Goal: Navigation & Orientation: Find specific page/section

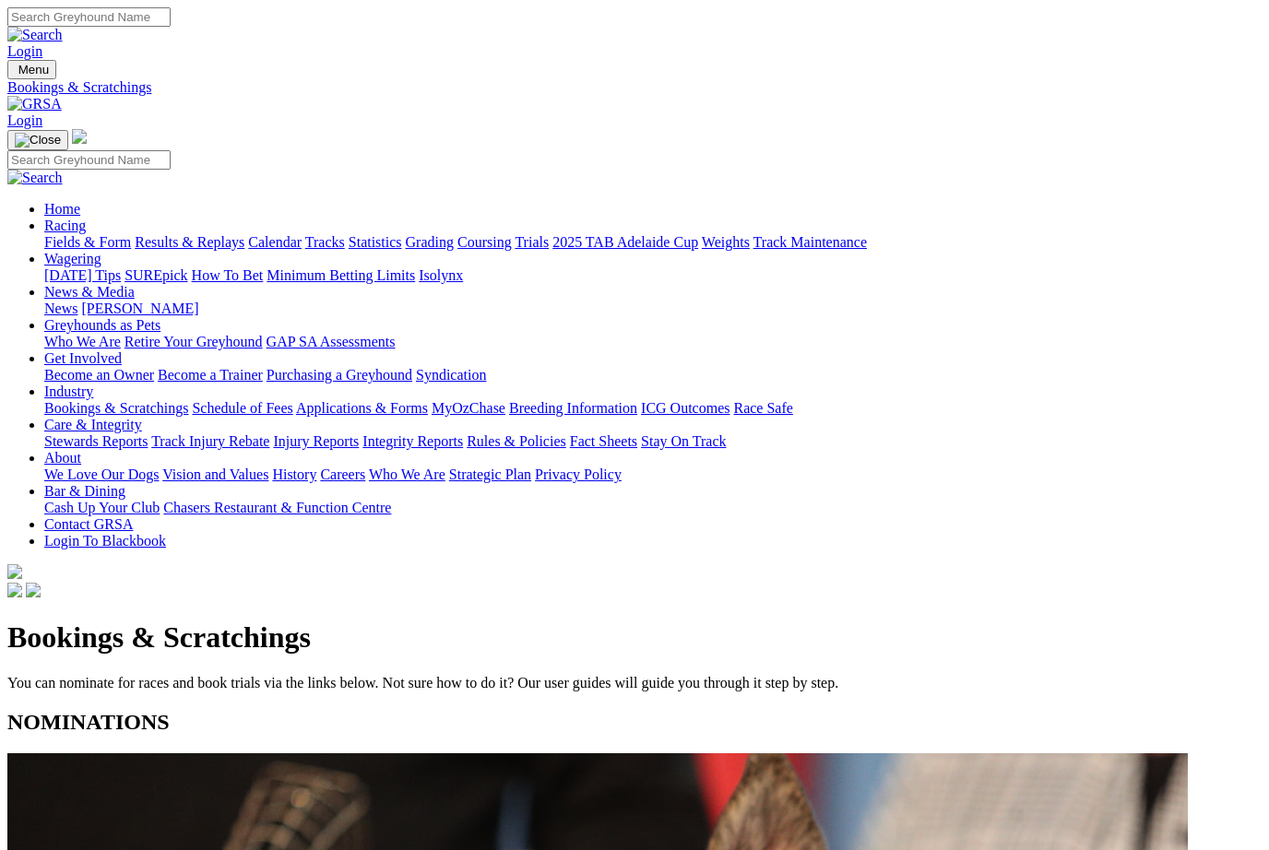
scroll to position [102, 0]
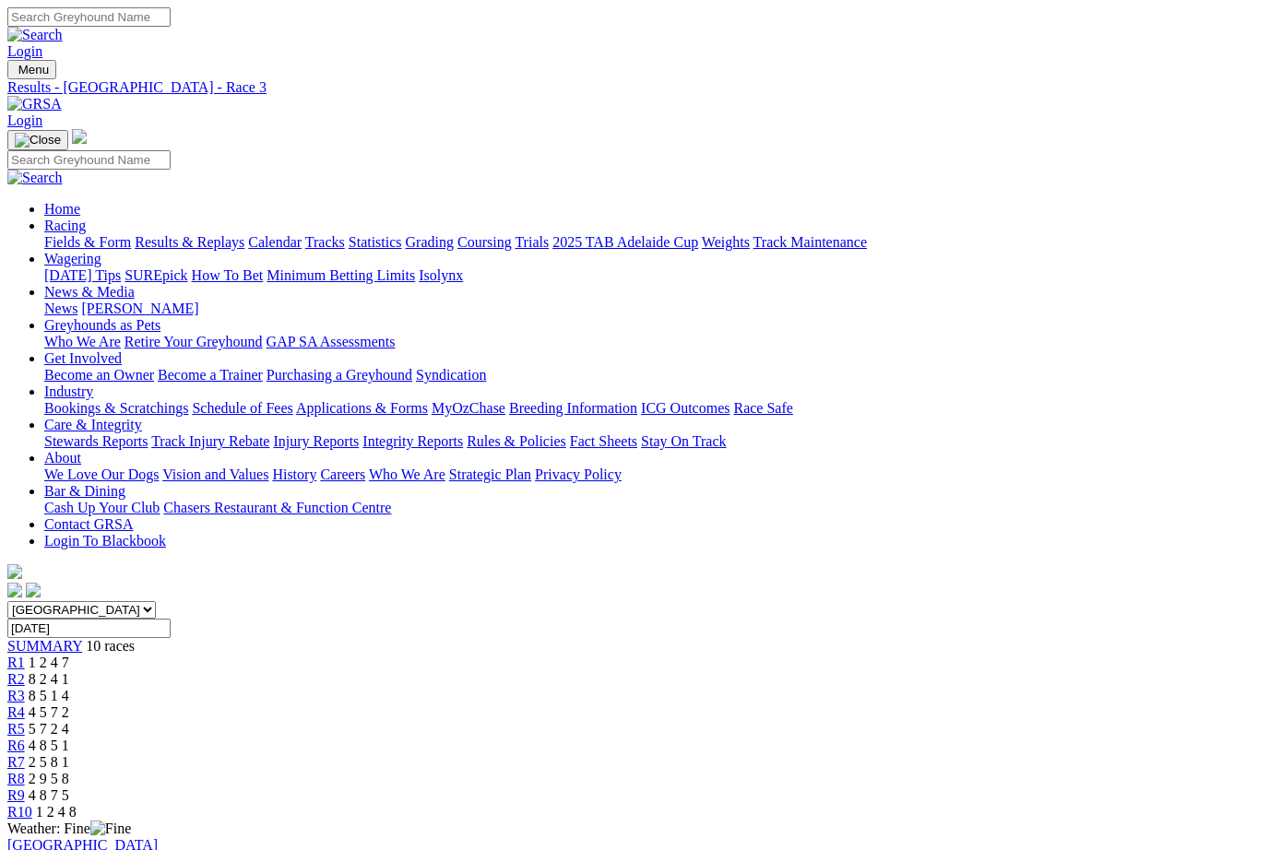
scroll to position [254, 0]
